Goal: Answer question/provide support: Answer question/provide support

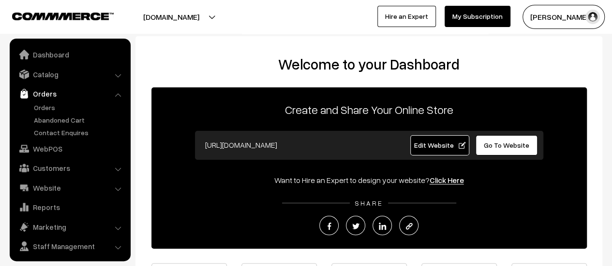
click at [48, 107] on link "Orders" at bounding box center [79, 108] width 96 height 10
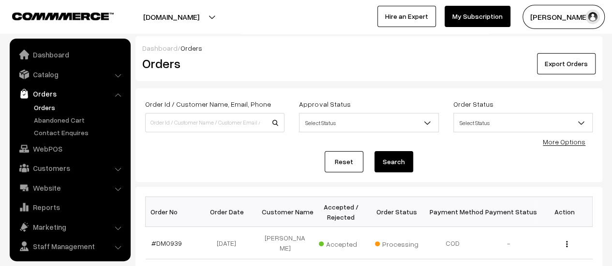
scroll to position [22, 0]
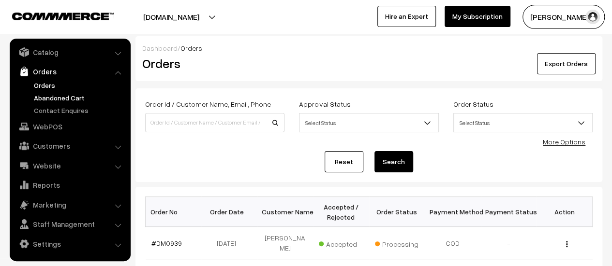
click at [47, 96] on link "Abandoned Cart" at bounding box center [79, 98] width 96 height 10
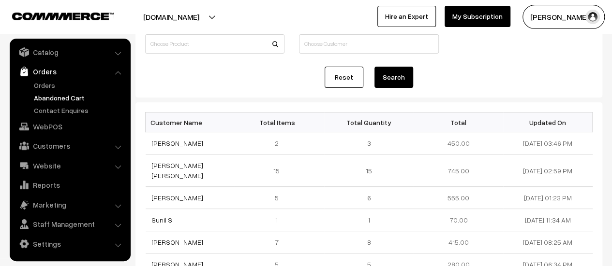
scroll to position [84, 0]
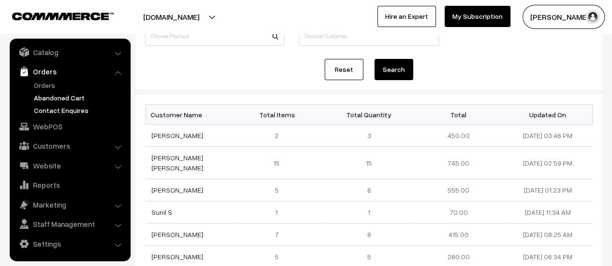
click at [46, 109] on link "Contact Enquires" at bounding box center [79, 110] width 96 height 10
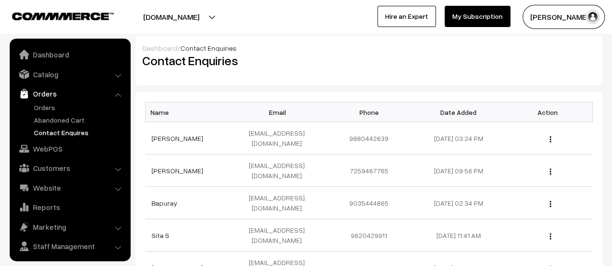
scroll to position [22, 0]
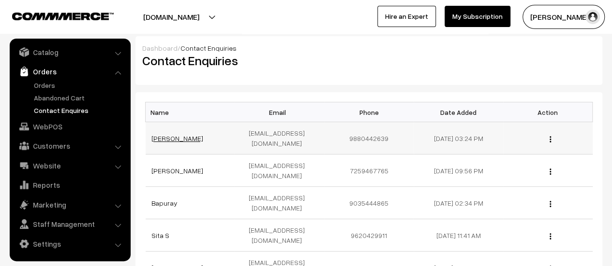
click at [180, 134] on link "ANIL HIREMATH" at bounding box center [177, 138] width 52 height 8
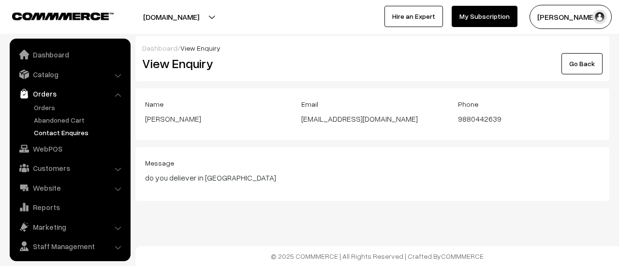
scroll to position [22, 0]
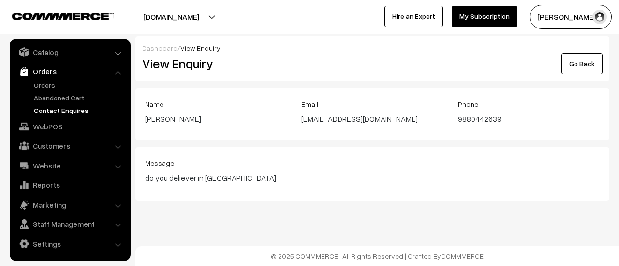
drag, startPoint x: 297, startPoint y: 117, endPoint x: 391, endPoint y: 116, distance: 94.3
click at [391, 116] on div "Email anil64hiremath@gmail.com" at bounding box center [372, 114] width 156 height 32
copy div "anil64hiremath@gmail.com"
click at [51, 99] on link "Abandoned Cart" at bounding box center [79, 98] width 96 height 10
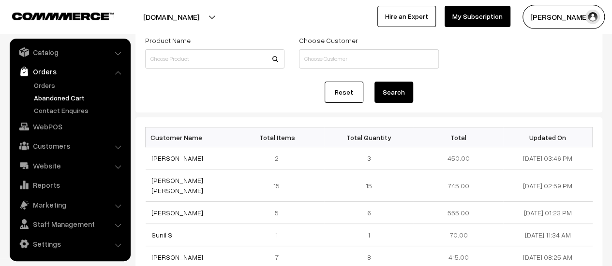
scroll to position [62, 0]
drag, startPoint x: 149, startPoint y: 177, endPoint x: 178, endPoint y: 190, distance: 32.3
click at [178, 190] on td "[PERSON_NAME] [PERSON_NAME]" at bounding box center [190, 185] width 89 height 32
copy link "[PERSON_NAME] [PERSON_NAME]"
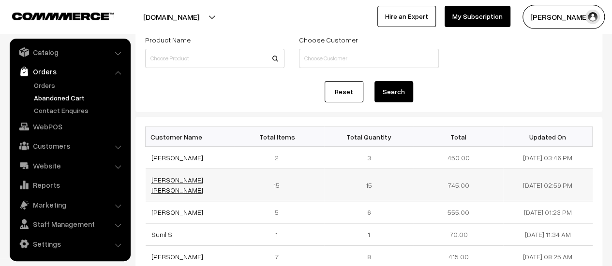
click at [184, 180] on link "[PERSON_NAME] [PERSON_NAME]" at bounding box center [177, 185] width 52 height 18
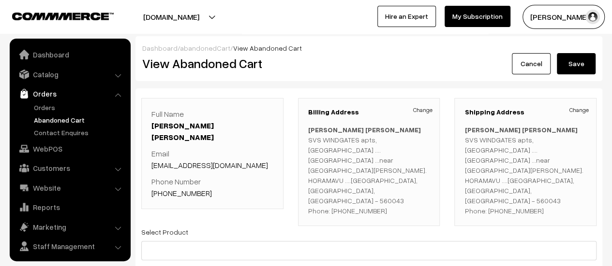
scroll to position [22, 0]
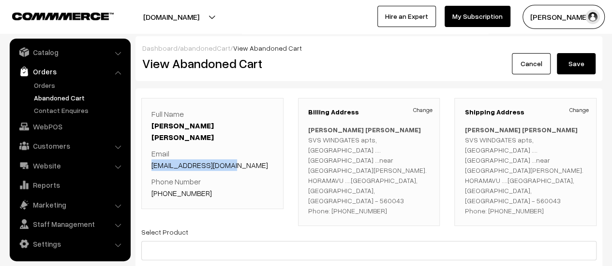
drag, startPoint x: 235, startPoint y: 154, endPoint x: 150, endPoint y: 152, distance: 85.1
click at [150, 152] on div "Full Name Bhavani Raghavendra Kulkarni Email raaghu.chem@gmail.com Phone Number…" at bounding box center [212, 153] width 142 height 111
copy link "raaghu.chem@gmail.com"
drag, startPoint x: 209, startPoint y: 181, endPoint x: 163, endPoint y: 182, distance: 45.9
click at [163, 182] on p "Phone Number +91 8884036470" at bounding box center [212, 187] width 122 height 23
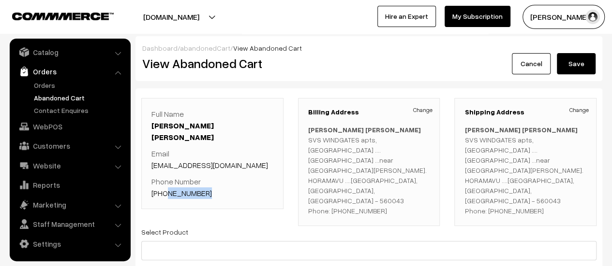
copy link "8884036470"
click at [219, 177] on p "Phone Number +91 8884036470" at bounding box center [212, 187] width 122 height 23
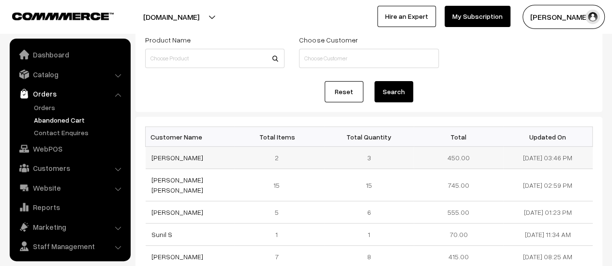
scroll to position [22, 0]
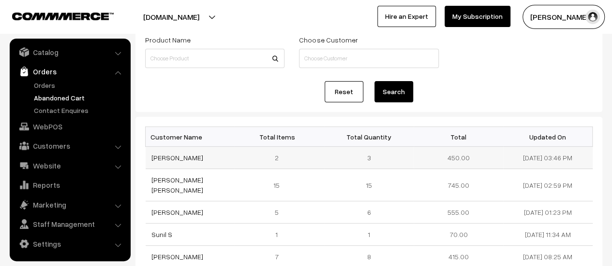
drag, startPoint x: 190, startPoint y: 157, endPoint x: 151, endPoint y: 162, distance: 39.5
click at [151, 162] on td "[PERSON_NAME]" at bounding box center [190, 158] width 89 height 22
copy link "[PERSON_NAME]"
click at [161, 156] on link "[PERSON_NAME]" at bounding box center [177, 158] width 52 height 8
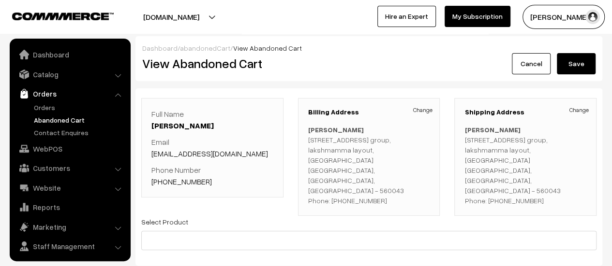
scroll to position [22, 0]
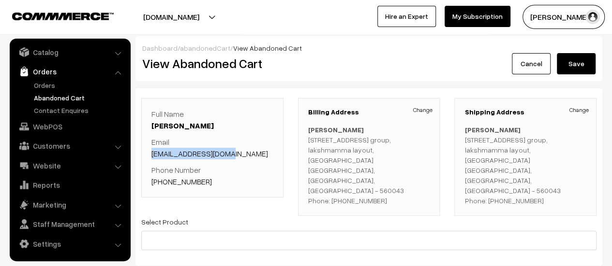
drag, startPoint x: 233, startPoint y: 155, endPoint x: 148, endPoint y: 154, distance: 84.2
click at [148, 154] on div "Full Name [PERSON_NAME] Email [EMAIL_ADDRESS][DOMAIN_NAME] Phone Number [PHONE_…" at bounding box center [212, 148] width 142 height 100
copy link "waidanadaf@gmail.com"
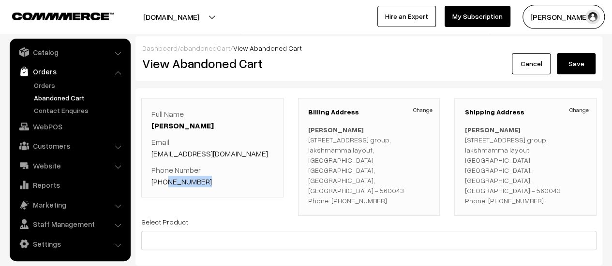
drag, startPoint x: 203, startPoint y: 180, endPoint x: 165, endPoint y: 184, distance: 37.9
click at [165, 184] on p "Phone Number +91 9741358727" at bounding box center [212, 175] width 122 height 23
copy link "9741358727"
click at [65, 113] on link "Contact Enquires" at bounding box center [79, 110] width 96 height 10
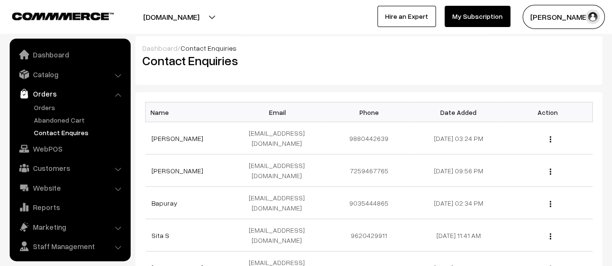
scroll to position [22, 0]
